Goal: Task Accomplishment & Management: Manage account settings

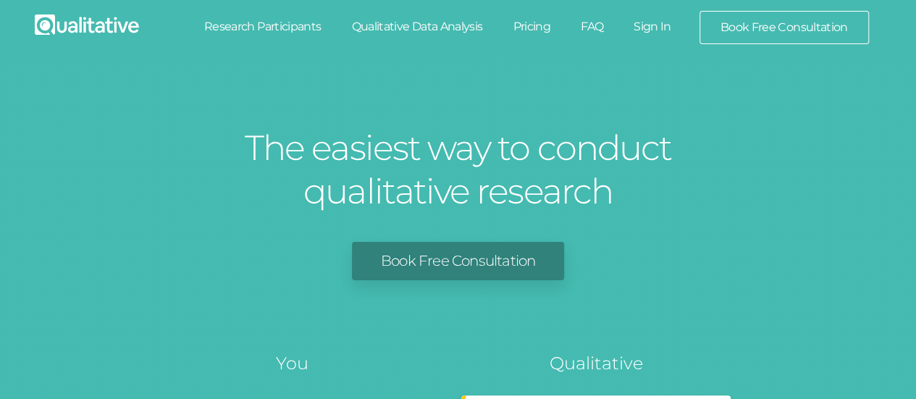
click at [645, 25] on link "Sign In" at bounding box center [653, 27] width 68 height 32
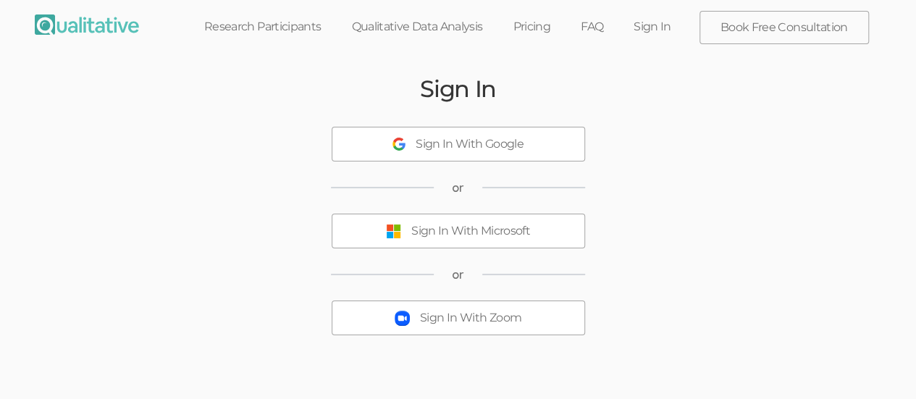
click at [417, 230] on div "Sign In With Microsoft" at bounding box center [470, 231] width 119 height 17
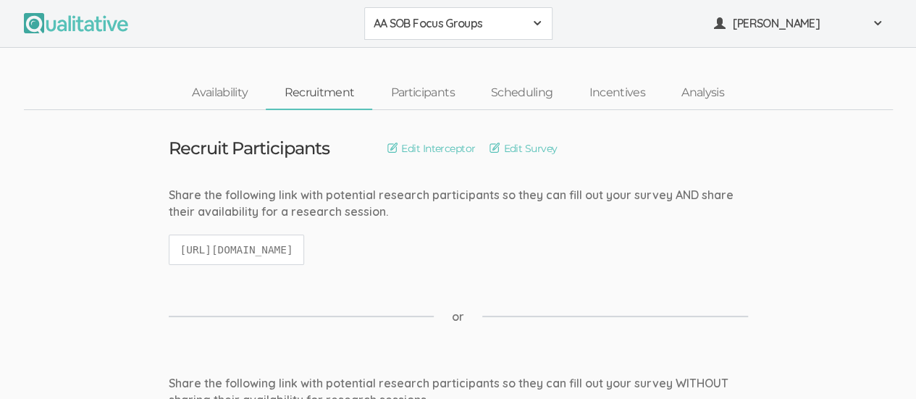
click at [530, 22] on div "AA SOB Focus Groups" at bounding box center [459, 23] width 170 height 17
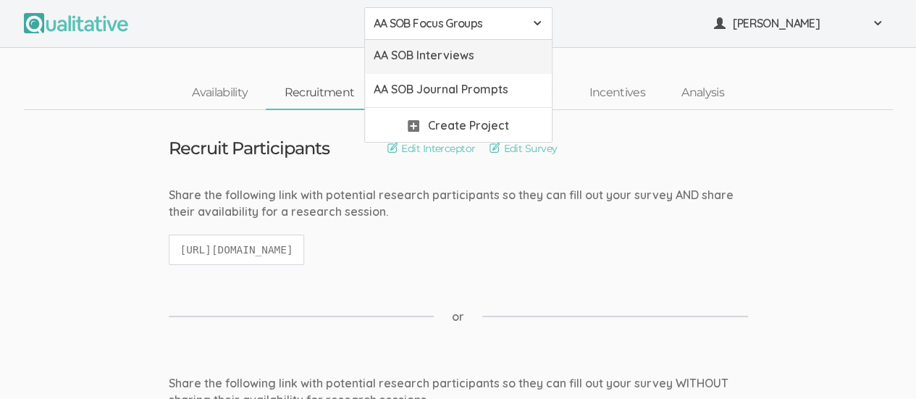
click at [493, 56] on span "AA SOB Interviews" at bounding box center [459, 55] width 170 height 17
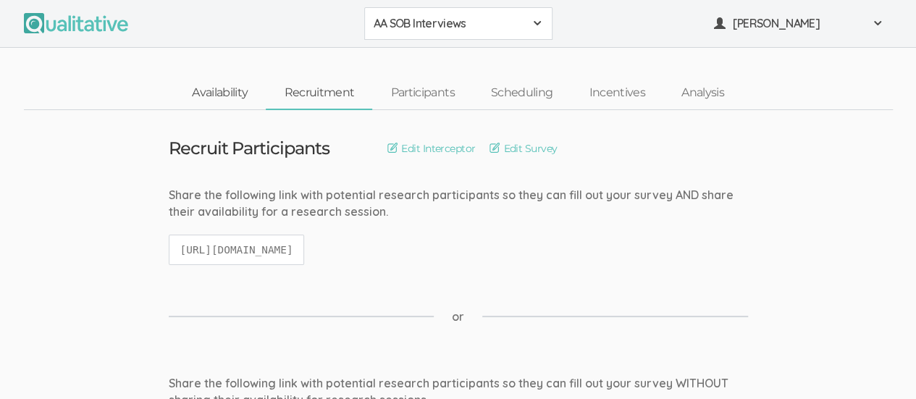
click at [233, 91] on link "Availability" at bounding box center [220, 93] width 92 height 31
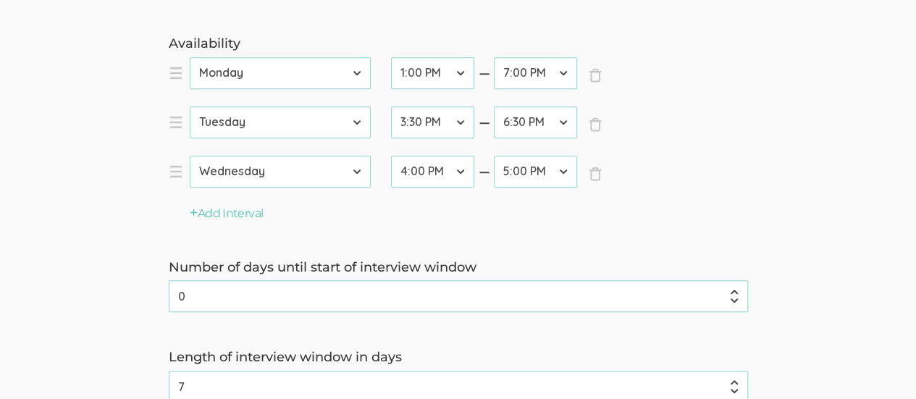
scroll to position [431, 0]
click at [199, 208] on button "Add Interval" at bounding box center [227, 213] width 74 height 17
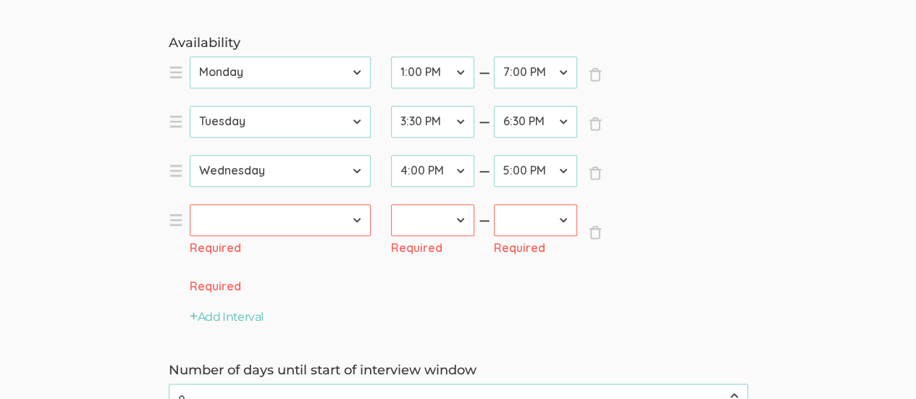
click at [355, 218] on select "[DATE] [DATE] [DATE] [DATE] [DATE] [DATE] [DATE]" at bounding box center [280, 220] width 181 height 32
select select "4"
click at [190, 204] on select "[DATE] [DATE] [DATE] [DATE] [DATE] [DATE] [DATE]" at bounding box center [280, 220] width 181 height 32
click at [461, 219] on select "12:00 AM 12:30 AM 1:00 AM 1:30 AM 2:00 AM 2:30 AM 3:00 AM 3:30 AM 4:00 AM 4:30 …" at bounding box center [432, 220] width 83 height 32
select select "31"
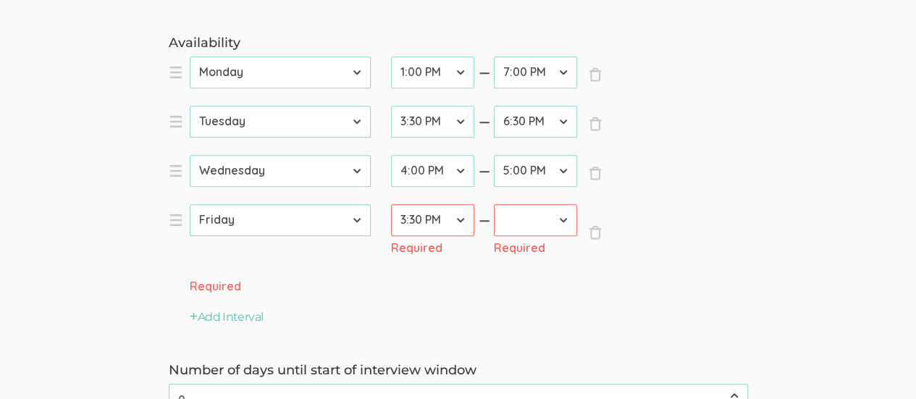
click at [391, 204] on select "12:00 AM 12:30 AM 1:00 AM 1:30 AM 2:00 AM 2:30 AM 3:00 AM 3:30 AM 4:00 AM 4:30 …" at bounding box center [432, 220] width 83 height 32
click at [562, 218] on select "12:00 AM 12:30 AM 1:00 AM 1:30 AM 2:00 AM 2:30 AM 3:00 AM 3:30 AM 4:00 AM 4:30 …" at bounding box center [535, 220] width 83 height 32
click at [494, 204] on select "12:00 AM 12:30 AM 1:00 AM 1:30 AM 2:00 AM 2:30 AM 3:00 AM 3:30 AM 4:00 AM 4:30 …" at bounding box center [535, 220] width 83 height 32
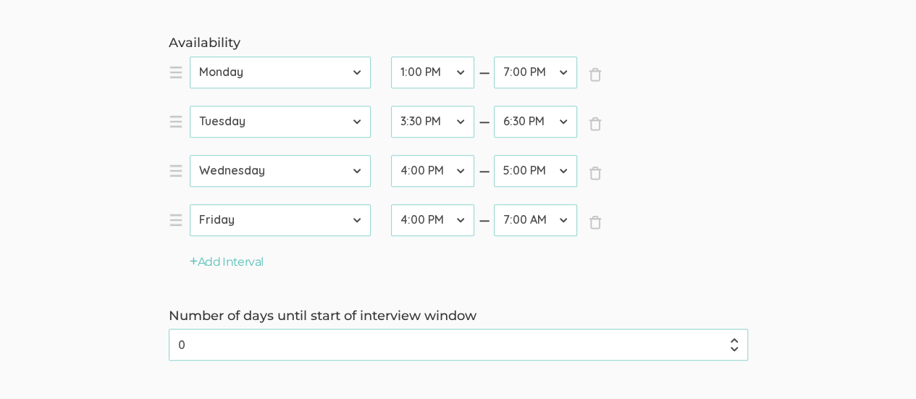
click at [565, 223] on select "12:00 AM 12:30 AM 1:00 AM 1:30 AM 2:00 AM 2:30 AM 3:00 AM 3:30 AM 4:00 AM 4:30 …" at bounding box center [535, 220] width 83 height 32
select select "37"
click at [494, 204] on select "12:00 AM 12:30 AM 1:00 AM 1:30 AM 2:00 AM 2:30 AM 3:00 AM 3:30 AM 4:00 AM 4:30 …" at bounding box center [535, 220] width 83 height 32
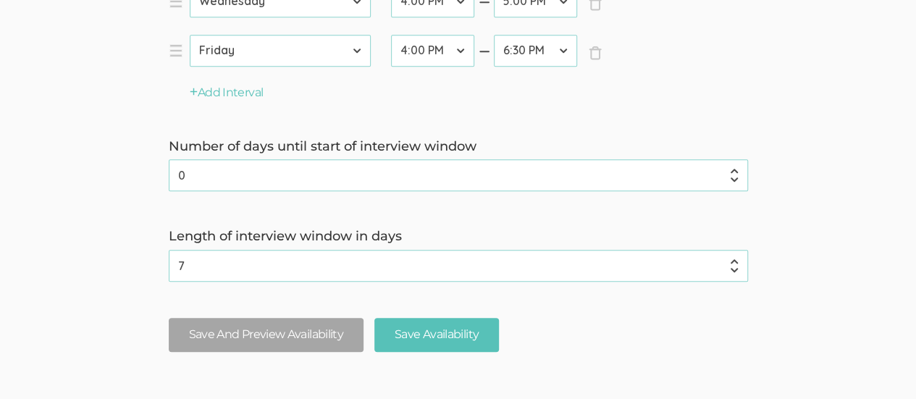
scroll to position [679, 0]
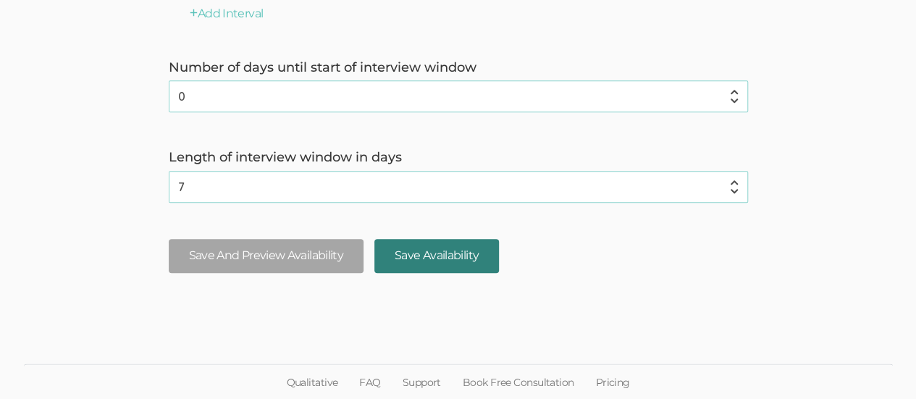
click at [461, 257] on input "Save Availability" at bounding box center [437, 256] width 125 height 34
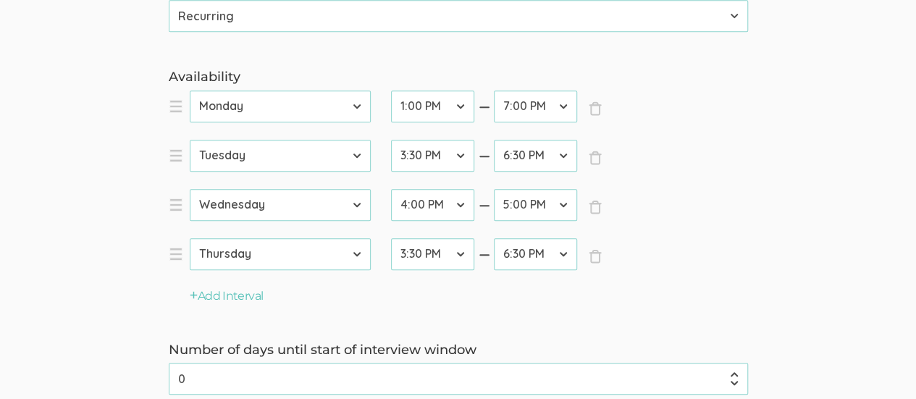
scroll to position [396, 0]
click at [464, 109] on select "12:00 AM 12:30 AM 1:00 AM 1:30 AM 2:00 AM 2:30 AM 3:00 AM 3:30 AM 4:00 AM 4:30 …" at bounding box center [432, 108] width 83 height 32
select select "32"
click at [391, 92] on select "12:00 AM 12:30 AM 1:00 AM 1:30 AM 2:00 AM 2:30 AM 3:00 AM 3:30 AM 4:00 AM 4:30 …" at bounding box center [432, 108] width 83 height 32
click at [561, 104] on select "12:00 AM 12:30 AM 1:00 AM 1:30 AM 2:00 AM 2:30 AM 3:00 AM 3:30 AM 4:00 AM 4:30 …" at bounding box center [535, 108] width 83 height 32
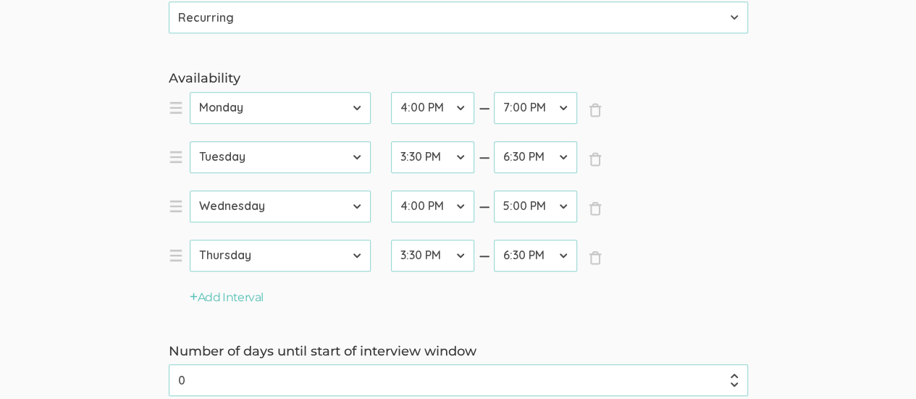
select select "36"
click at [494, 92] on select "12:00 AM 12:30 AM 1:00 AM 1:30 AM 2:00 AM 2:30 AM 3:00 AM 3:30 AM 4:00 AM 4:30 …" at bounding box center [535, 108] width 83 height 32
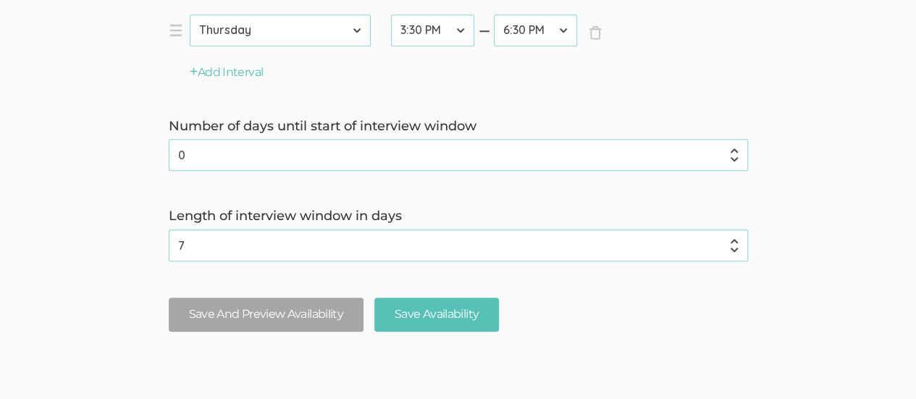
scroll to position [679, 0]
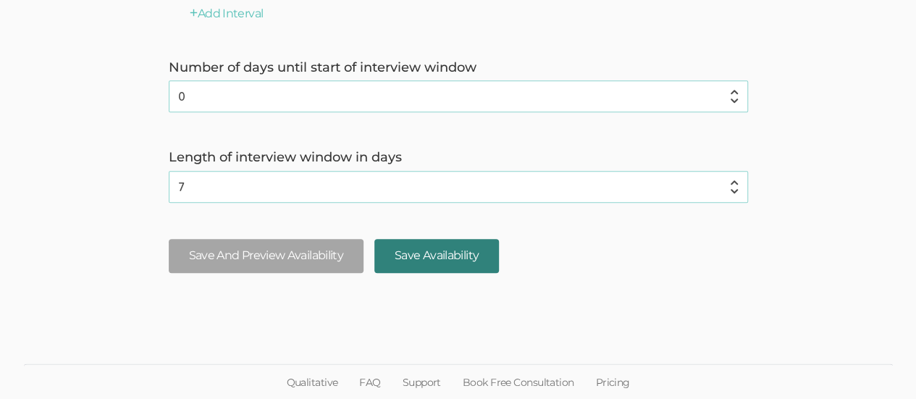
click at [433, 246] on input "Save Availability" at bounding box center [437, 256] width 125 height 34
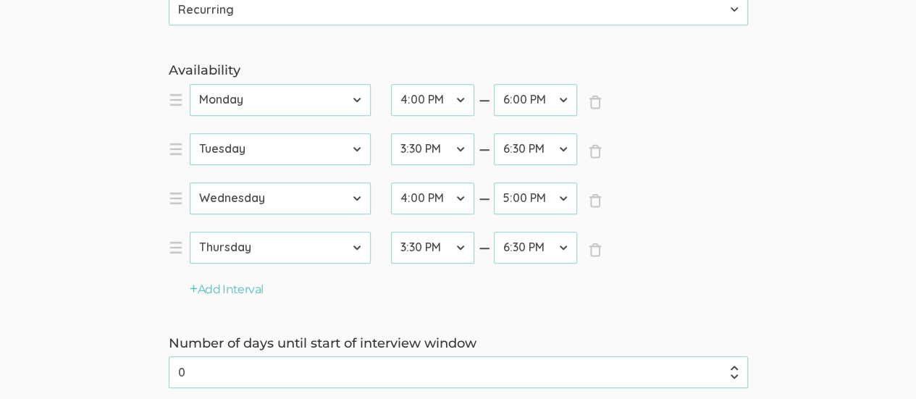
scroll to position [408, 0]
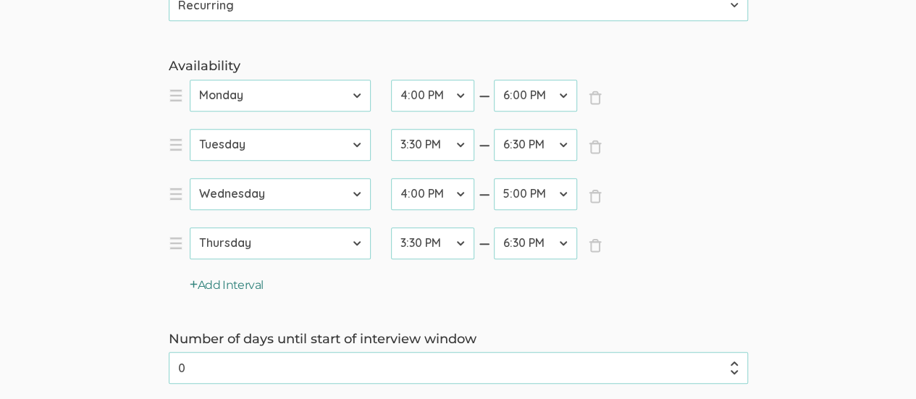
click at [219, 280] on button "Add Interval" at bounding box center [227, 285] width 74 height 17
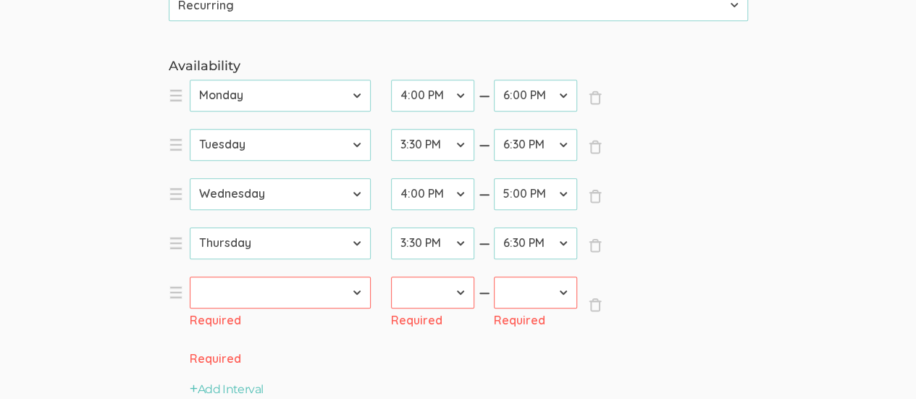
click at [355, 291] on select "[DATE] [DATE] [DATE] [DATE] [DATE] [DATE] [DATE]" at bounding box center [280, 293] width 181 height 32
select select "5"
click at [190, 277] on select "[DATE] [DATE] [DATE] [DATE] [DATE] [DATE] [DATE]" at bounding box center [280, 293] width 181 height 32
click at [459, 293] on select "12:00 AM 12:30 AM 1:00 AM 1:30 AM 2:00 AM 2:30 AM 3:00 AM 3:30 AM 4:00 AM 4:30 …" at bounding box center [432, 293] width 83 height 32
select select "31"
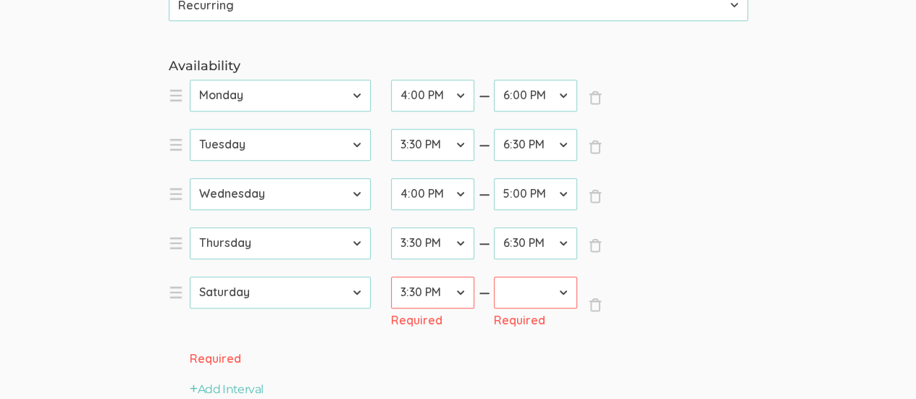
click at [391, 277] on select "12:00 AM 12:30 AM 1:00 AM 1:30 AM 2:00 AM 2:30 AM 3:00 AM 3:30 AM 4:00 AM 4:30 …" at bounding box center [432, 293] width 83 height 32
click at [565, 289] on select "12:00 AM 12:30 AM 1:00 AM 1:30 AM 2:00 AM 2:30 AM 3:00 AM 3:30 AM 4:00 AM 4:30 …" at bounding box center [535, 293] width 83 height 32
select select "33"
click at [494, 277] on select "12:00 AM 12:30 AM 1:00 AM 1:30 AM 2:00 AM 2:30 AM 3:00 AM 3:30 AM 4:00 AM 4:30 …" at bounding box center [535, 293] width 83 height 32
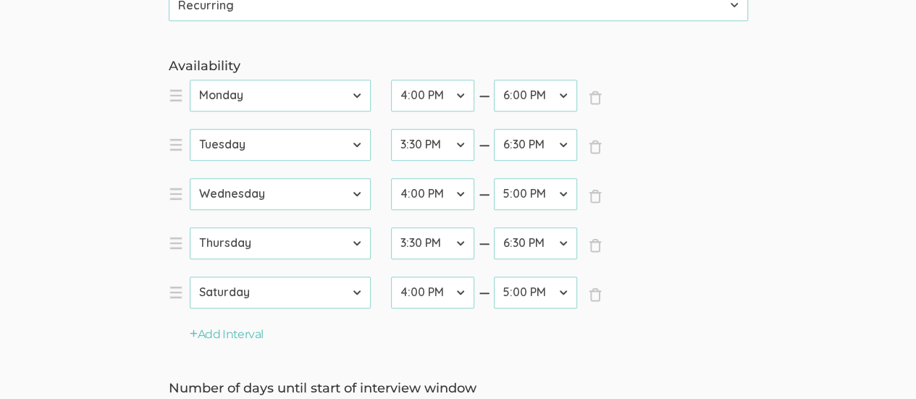
scroll to position [729, 0]
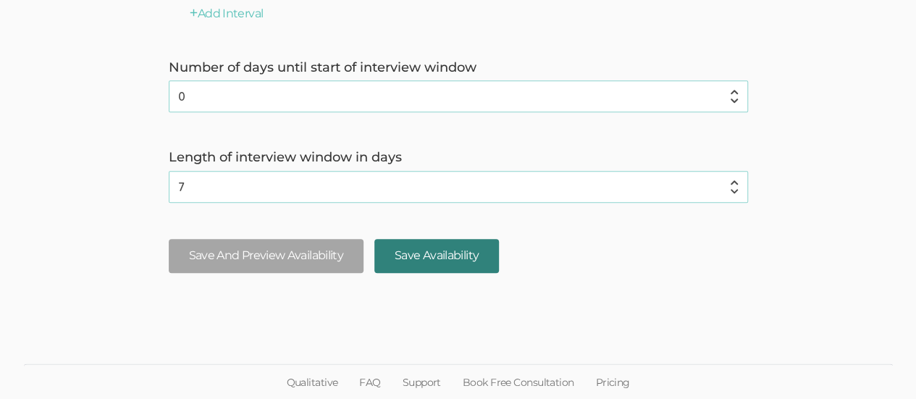
click at [451, 249] on input "Save Availability" at bounding box center [437, 256] width 125 height 34
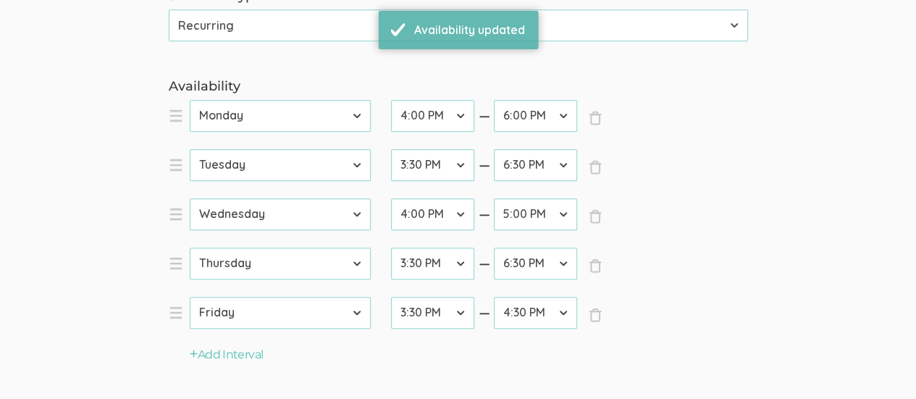
scroll to position [385, 0]
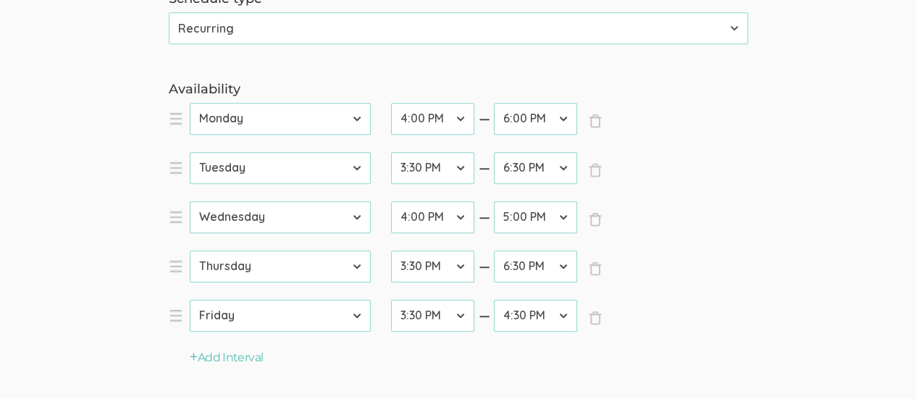
click at [456, 215] on select "12:00 AM 12:30 AM 1:00 AM 1:30 AM 2:00 AM 2:30 AM 3:00 AM 3:30 AM 4:00 AM 4:30 …" at bounding box center [432, 217] width 83 height 32
select select "31"
click at [391, 201] on select "12:00 AM 12:30 AM 1:00 AM 1:30 AM 2:00 AM 2:30 AM 3:00 AM 3:30 AM 4:00 AM 4:30 …" at bounding box center [432, 217] width 83 height 32
click at [562, 217] on select "12:00 AM 12:30 AM 1:00 AM 1:30 AM 2:00 AM 2:30 AM 3:00 AM 3:30 AM 4:00 AM 4:30 …" at bounding box center [535, 217] width 83 height 32
select select "33"
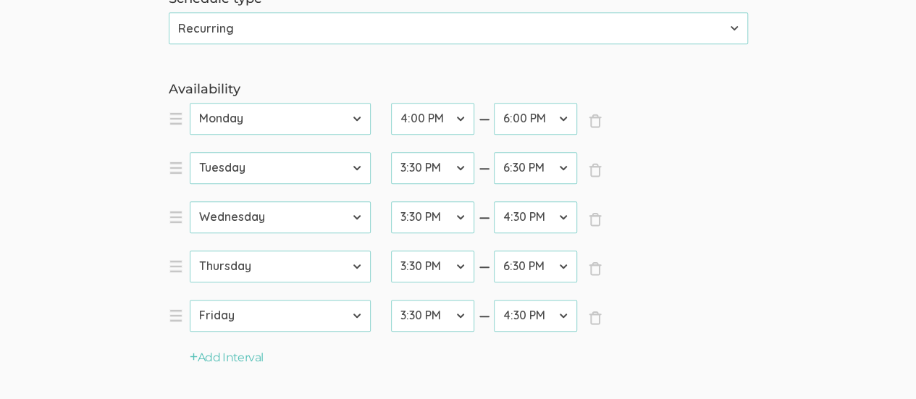
click at [494, 201] on select "12:00 AM 12:30 AM 1:00 AM 1:30 AM 2:00 AM 2:30 AM 3:00 AM 3:30 AM 4:00 AM 4:30 …" at bounding box center [535, 217] width 83 height 32
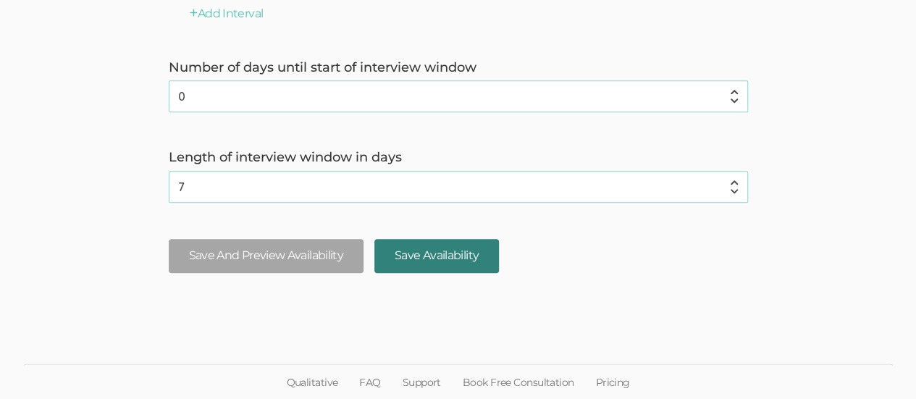
click at [469, 248] on input "Save Availability" at bounding box center [437, 256] width 125 height 34
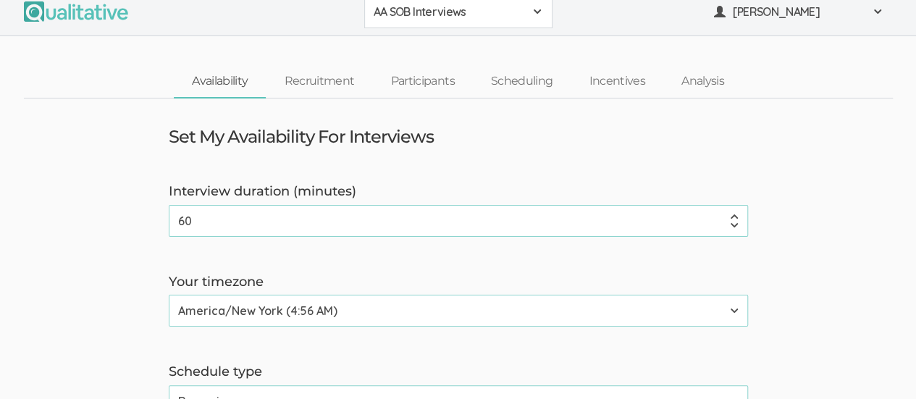
scroll to position [0, 0]
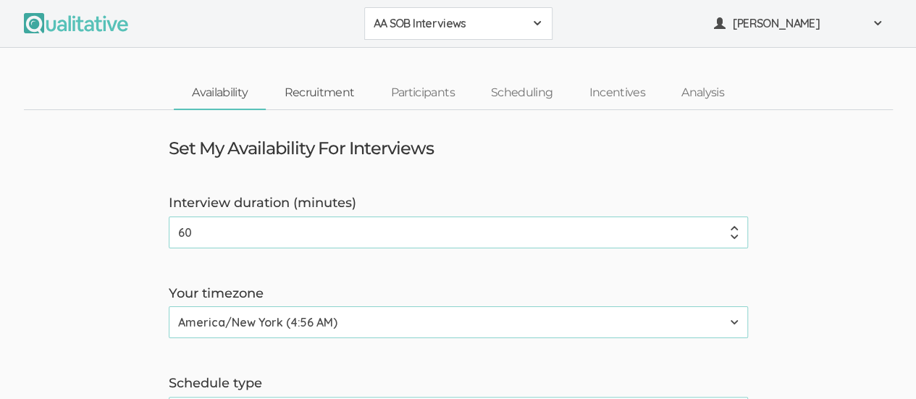
click at [313, 94] on link "Recruitment" at bounding box center [319, 93] width 106 height 31
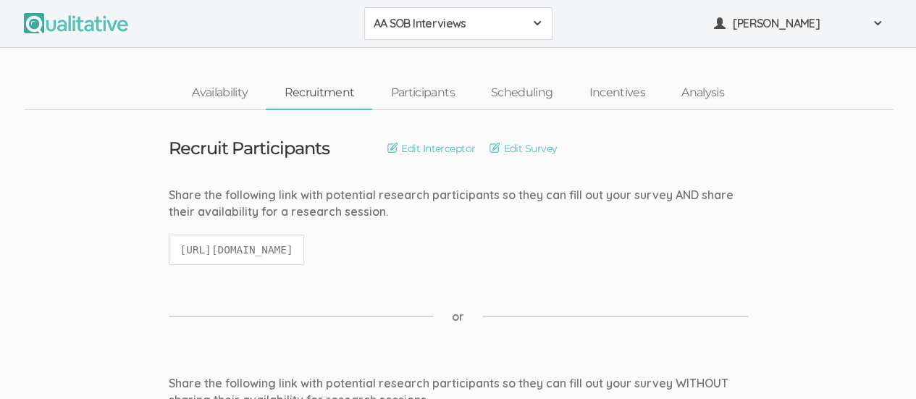
drag, startPoint x: 180, startPoint y: 249, endPoint x: 581, endPoint y: 259, distance: 401.4
click at [581, 259] on div "Share the following link with potential research participants so they can fill …" at bounding box center [458, 233] width 601 height 93
copy code "[URL][DOMAIN_NAME]"
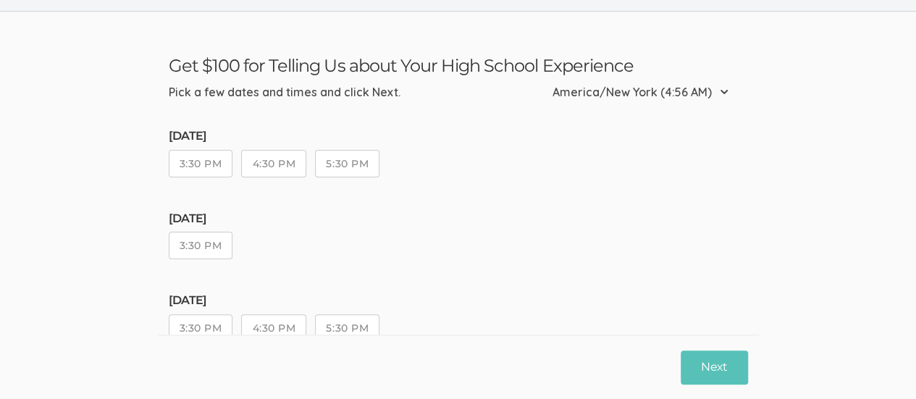
scroll to position [33, 0]
click at [711, 364] on button "Next" at bounding box center [714, 368] width 67 height 34
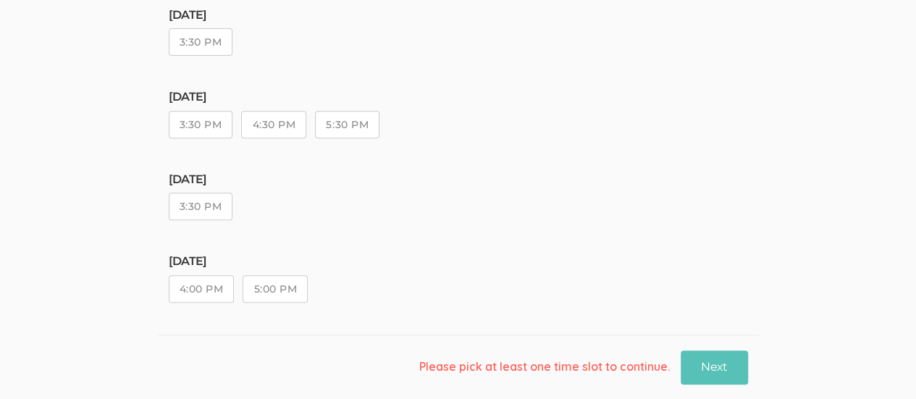
scroll to position [0, 0]
